Goal: Task Accomplishment & Management: Complete application form

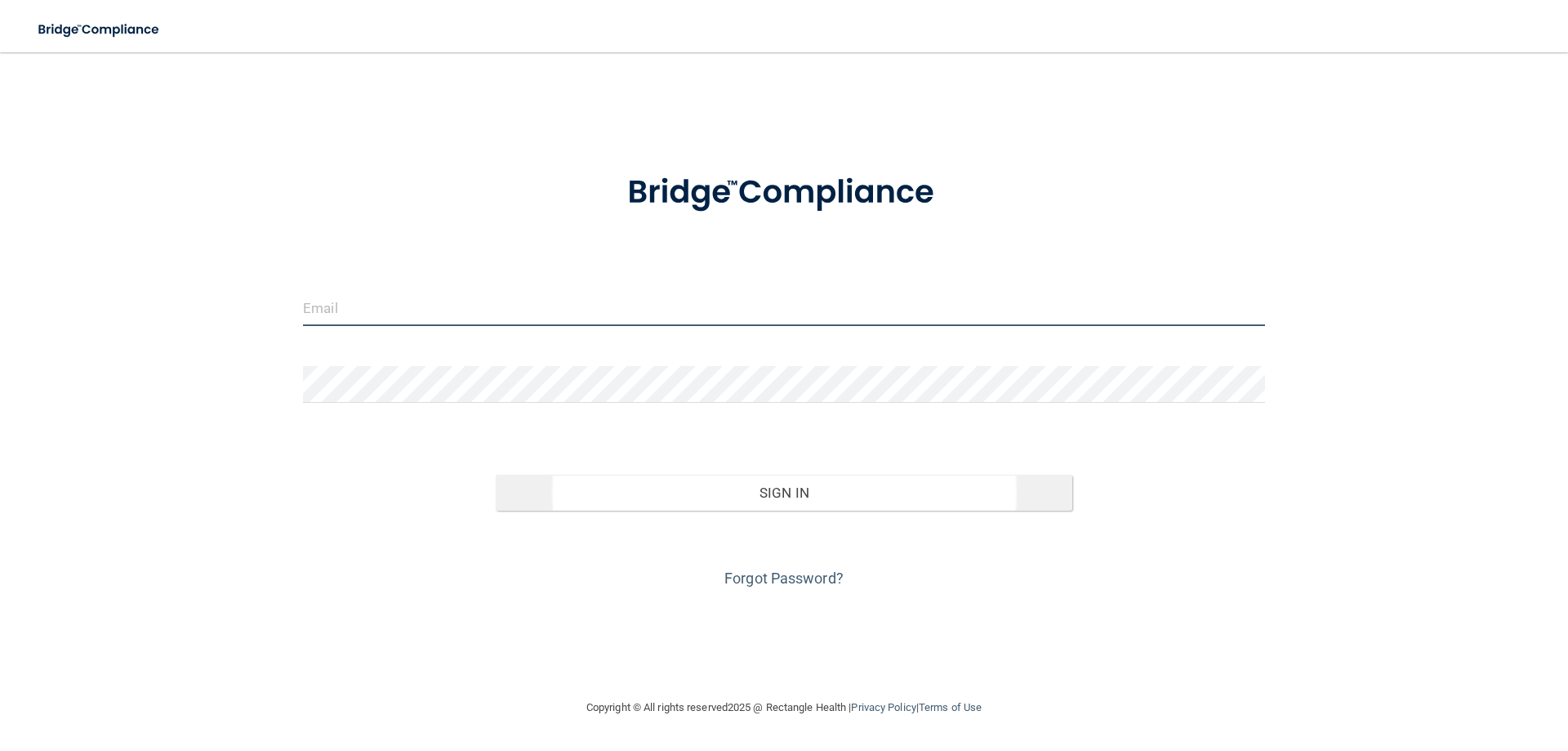
type input "[EMAIL_ADDRESS][DOMAIN_NAME]"
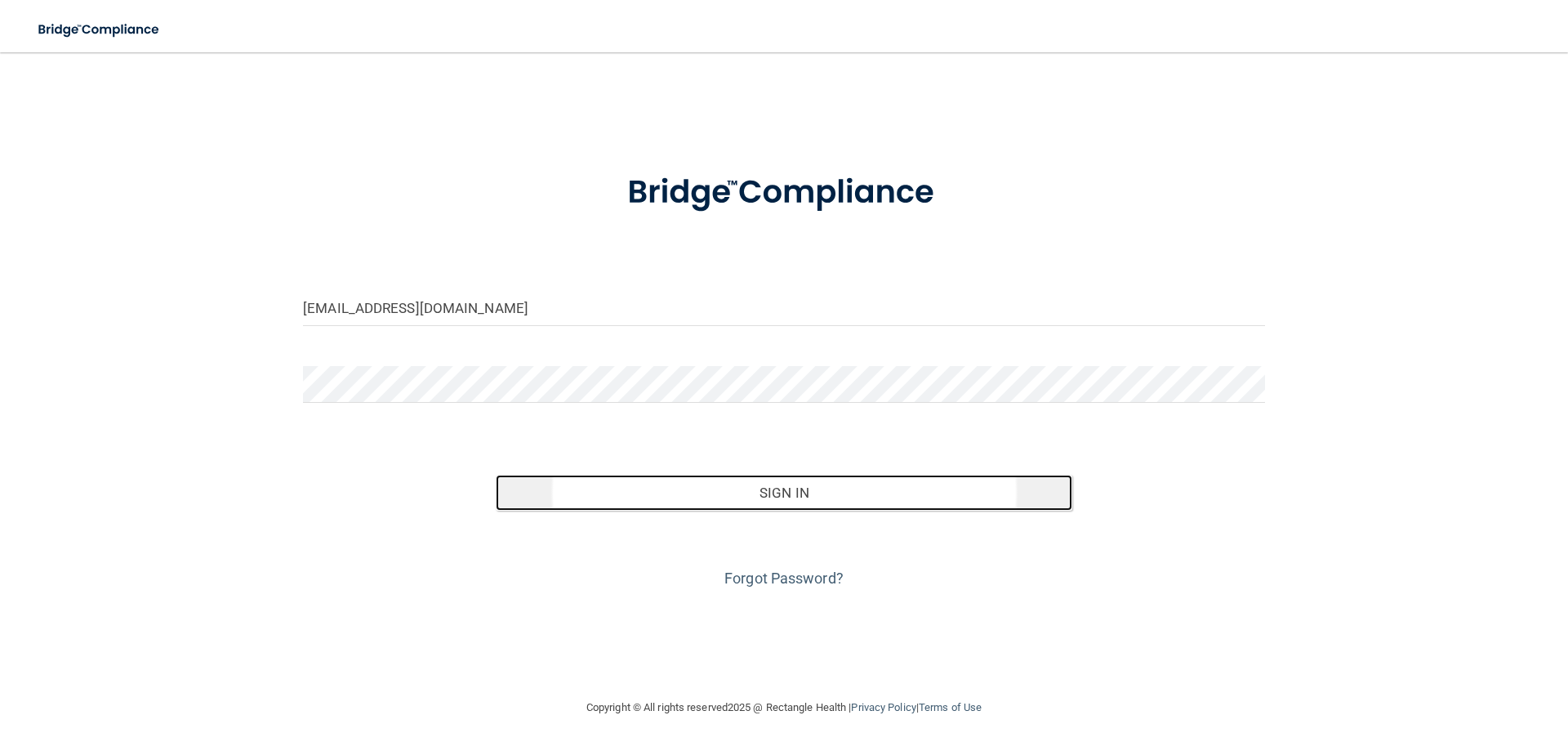
click at [791, 497] on button "Sign In" at bounding box center [785, 493] width 577 height 36
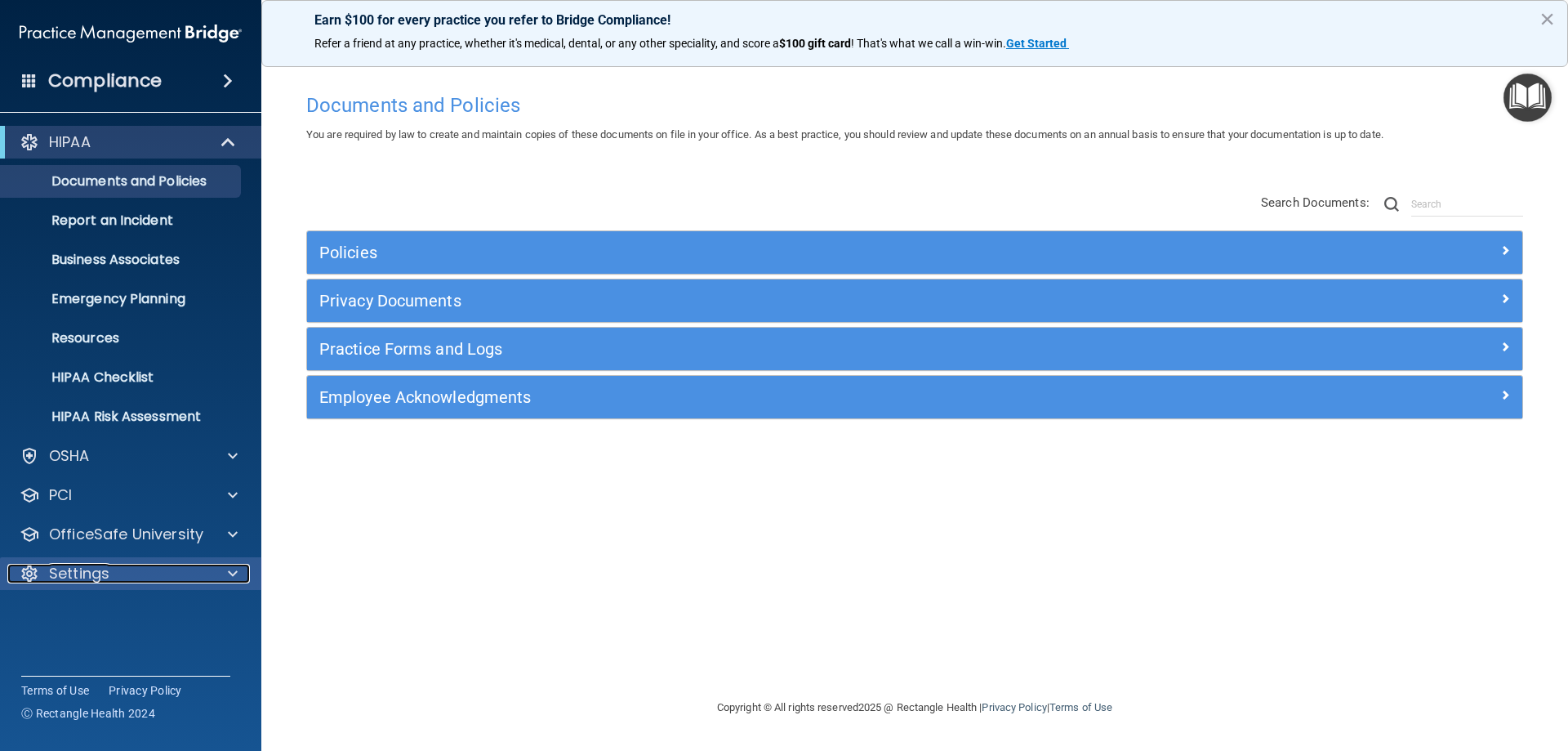
click at [228, 574] on span at bounding box center [232, 573] width 10 height 20
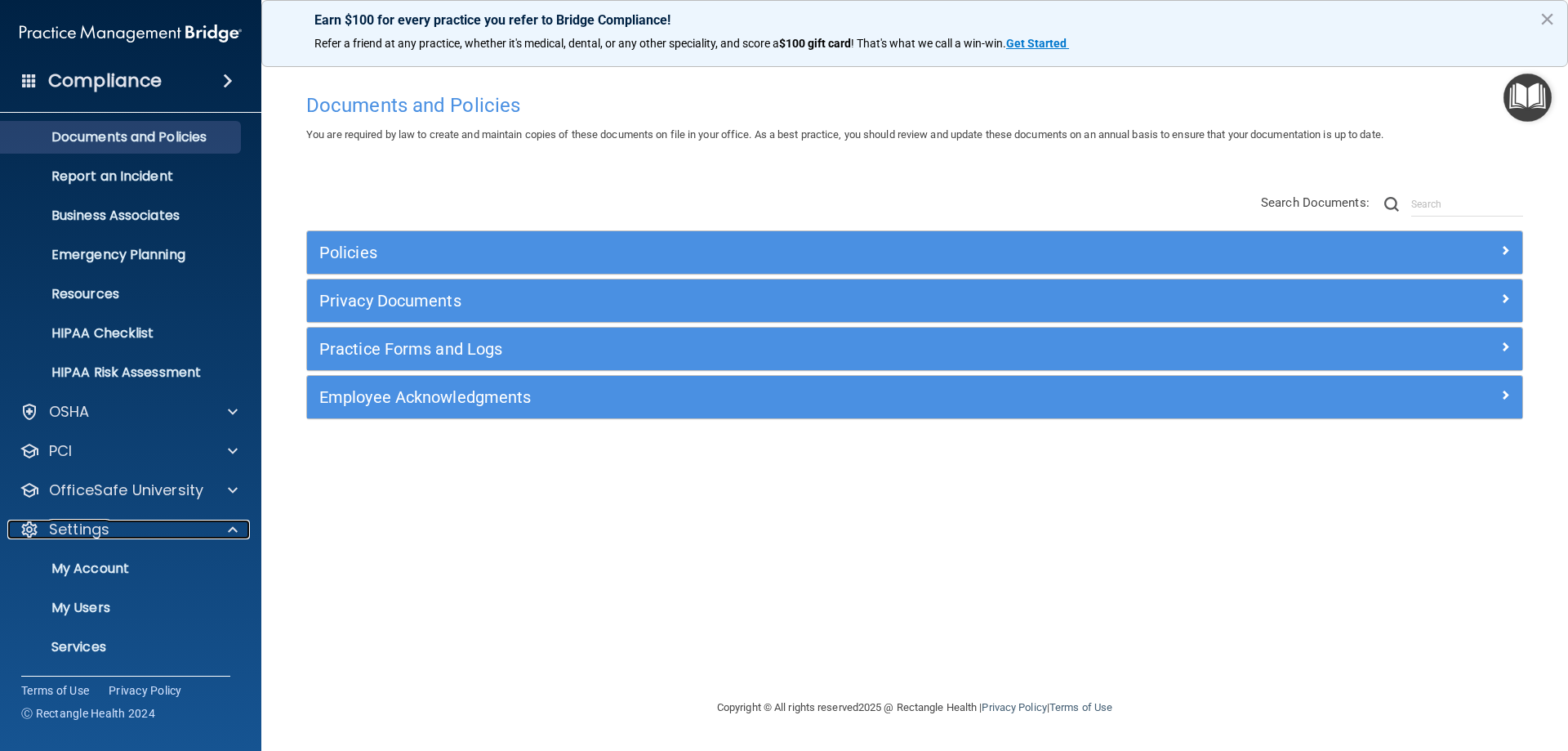
scroll to position [84, 0]
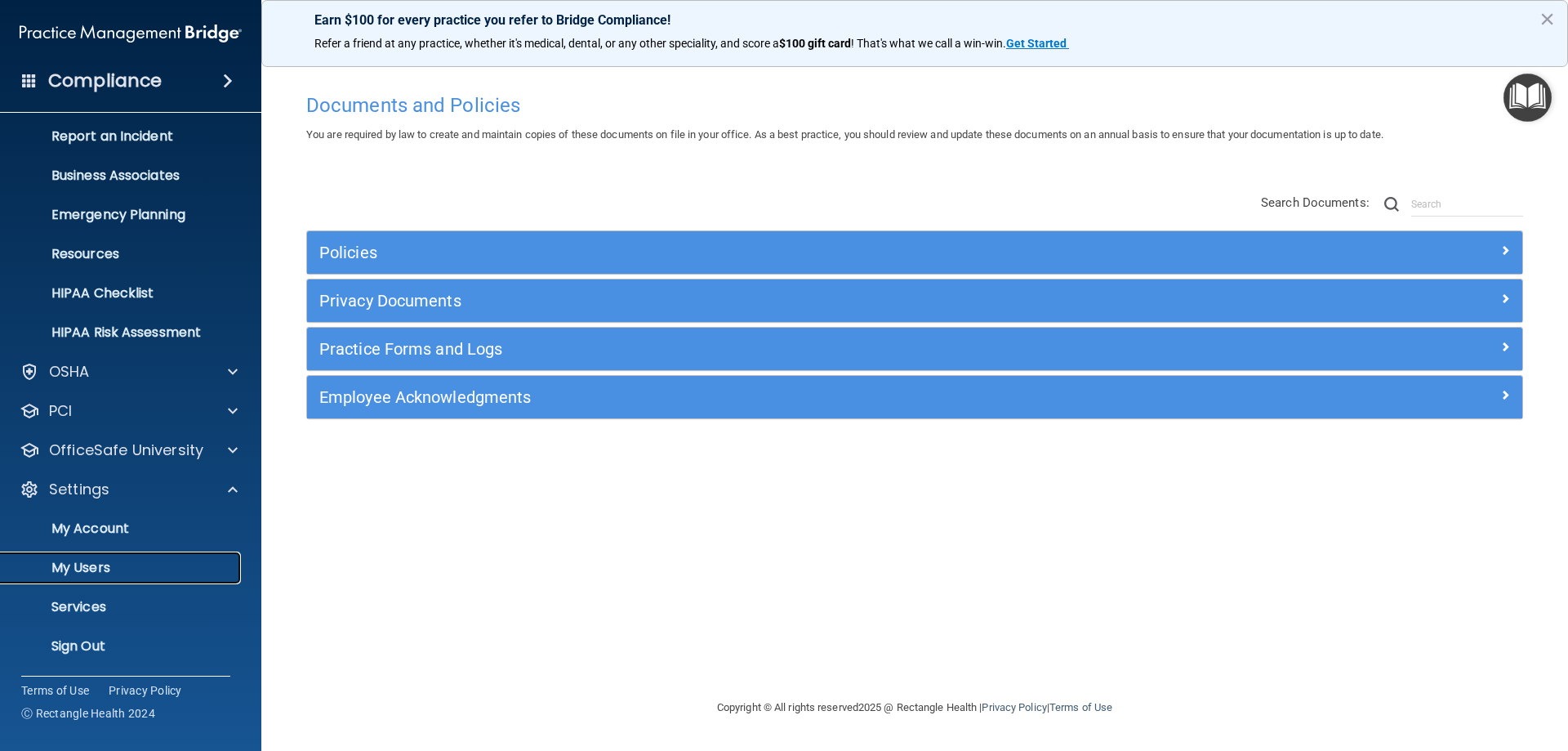
click at [54, 573] on p "My Users" at bounding box center [121, 567] width 223 height 16
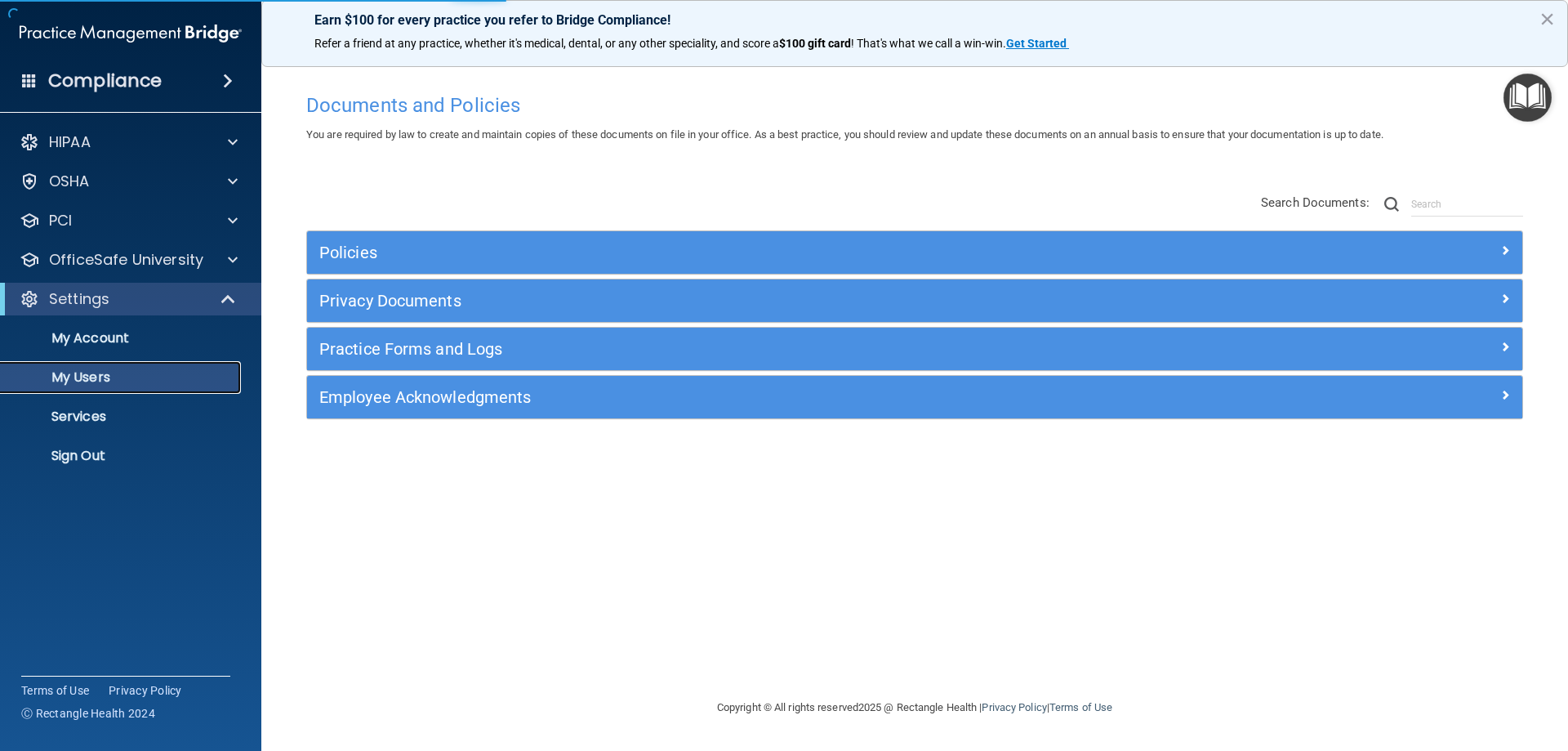
select select "20"
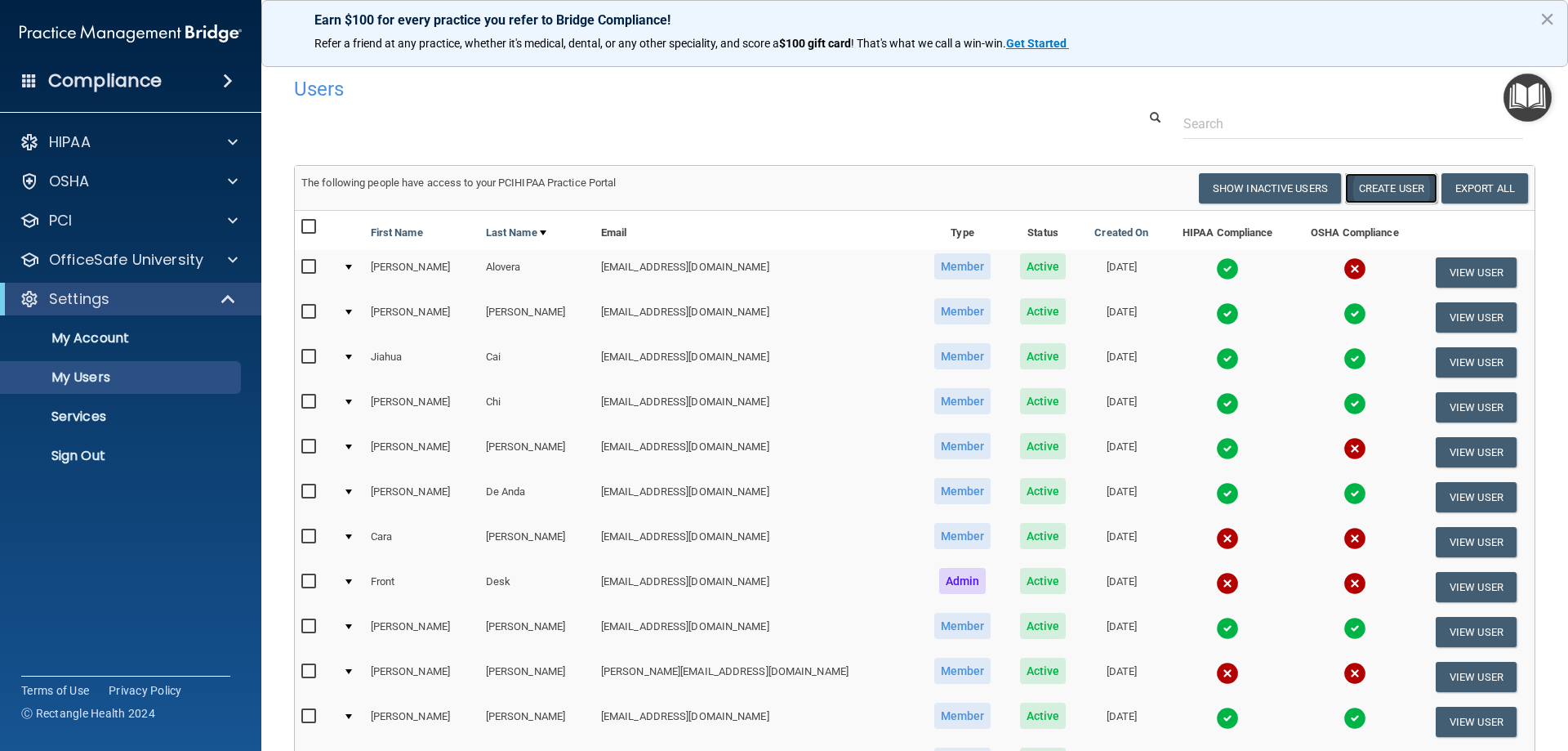
click at [1365, 186] on button "Create User" at bounding box center [1391, 188] width 93 height 31
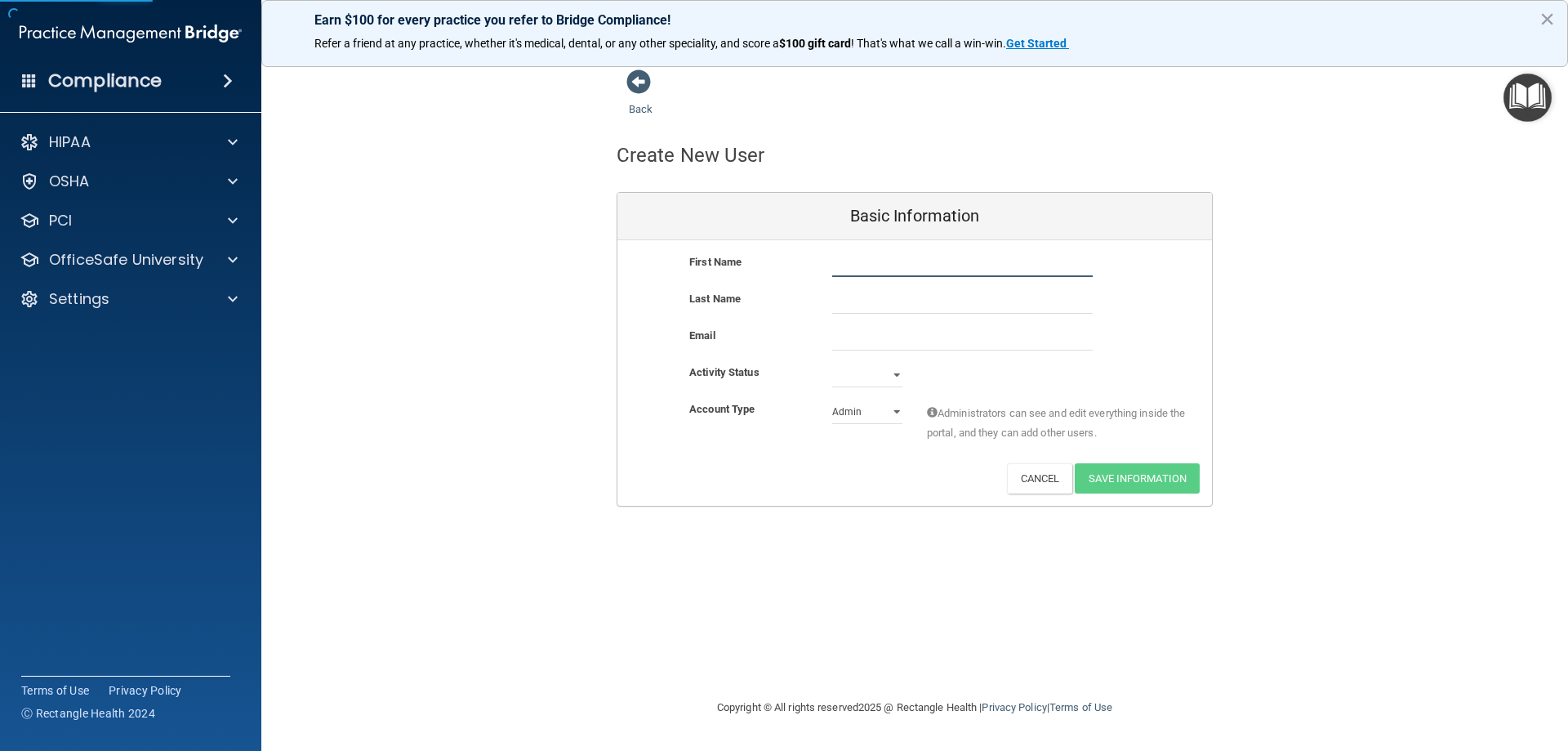
click at [934, 264] on input "text" at bounding box center [963, 265] width 261 height 25
click at [883, 273] on input "text" at bounding box center [963, 265] width 261 height 25
type input "[PERSON_NAME]"
click at [868, 339] on input "email" at bounding box center [963, 339] width 261 height 25
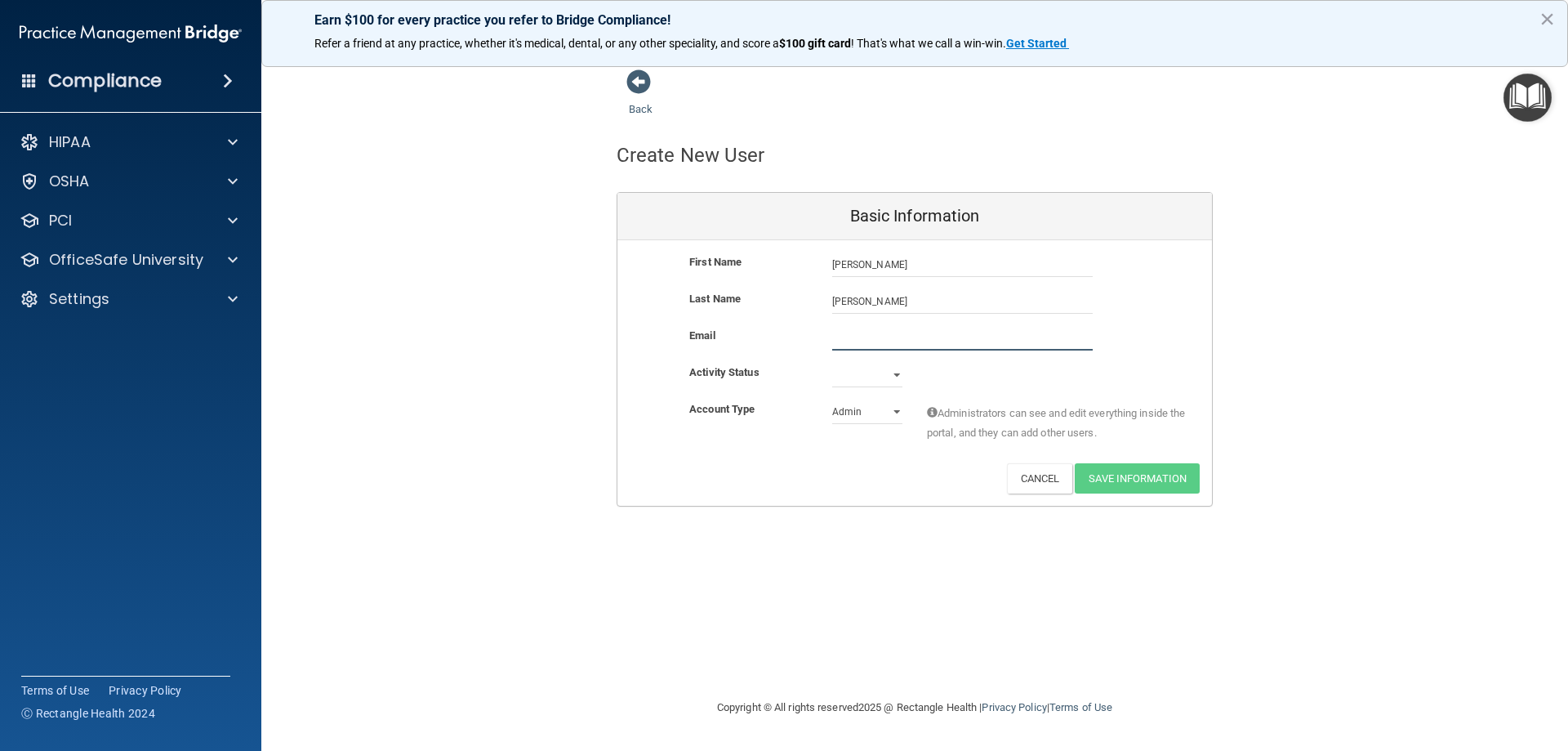
paste input "[EMAIL_ADDRESS][DOMAIN_NAME]"
type input "[EMAIL_ADDRESS][DOMAIN_NAME]"
click at [887, 381] on select "Active Inactive" at bounding box center [867, 379] width 70 height 25
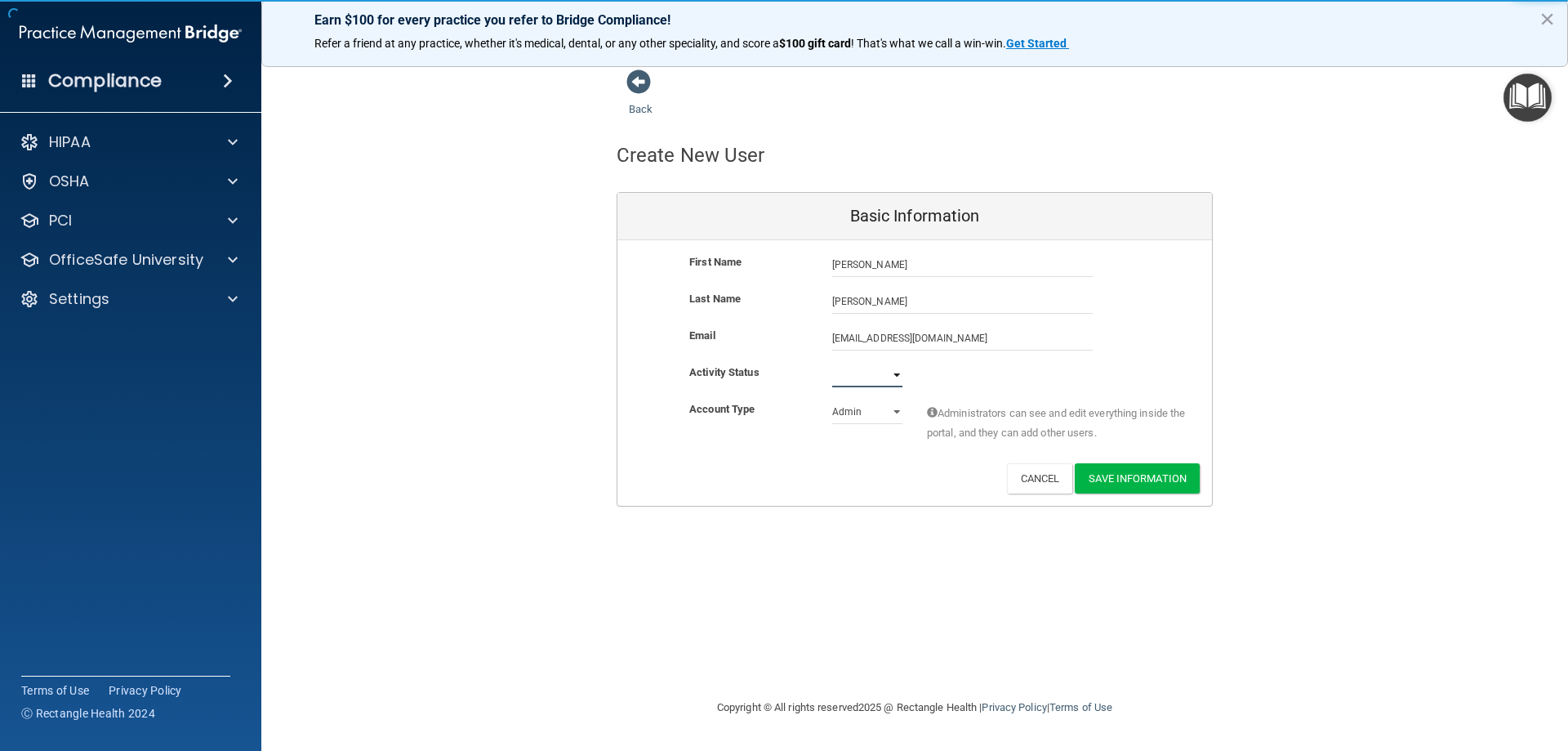
select select "active"
click at [833, 363] on select "Active Inactive" at bounding box center [867, 375] width 70 height 25
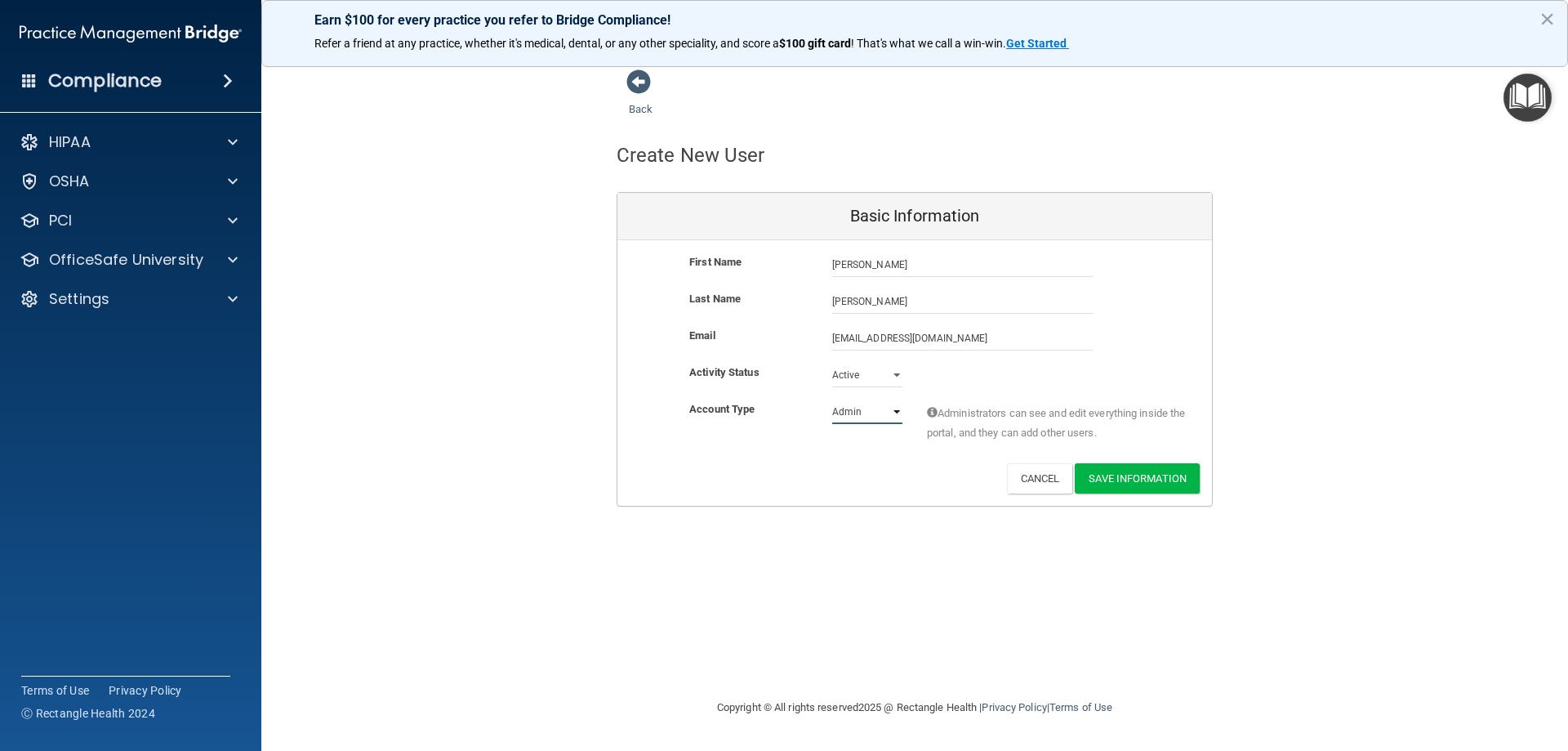
click at [859, 415] on select "Admin Member" at bounding box center [867, 412] width 70 height 25
select select "practice_member"
click at [833, 400] on select "Admin Member" at bounding box center [867, 412] width 70 height 25
click at [1123, 468] on button "Save Information" at bounding box center [1137, 478] width 125 height 31
